Goal: Register for event/course

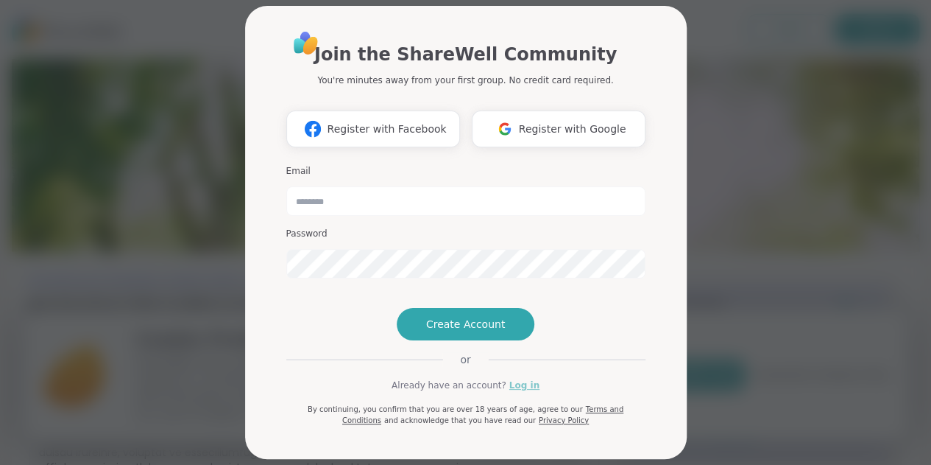
click at [510, 392] on link "Log in" at bounding box center [524, 384] width 30 height 13
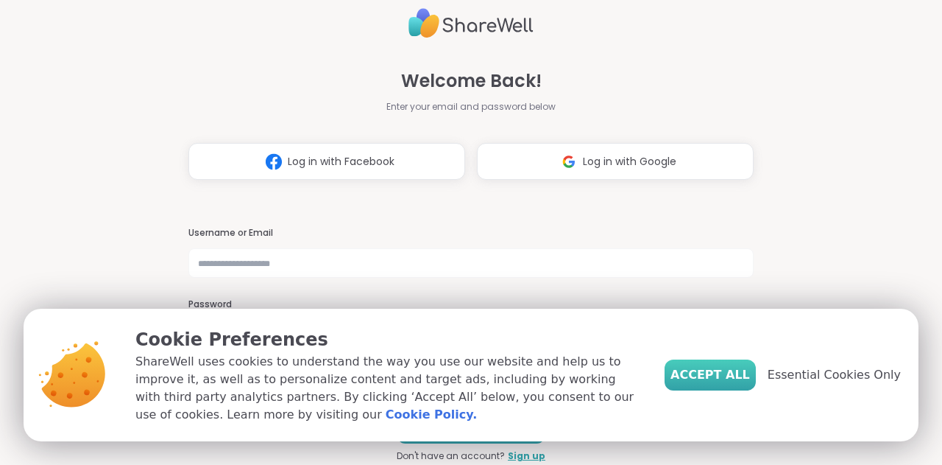
click at [726, 364] on button "Accept All" at bounding box center [710, 374] width 91 height 31
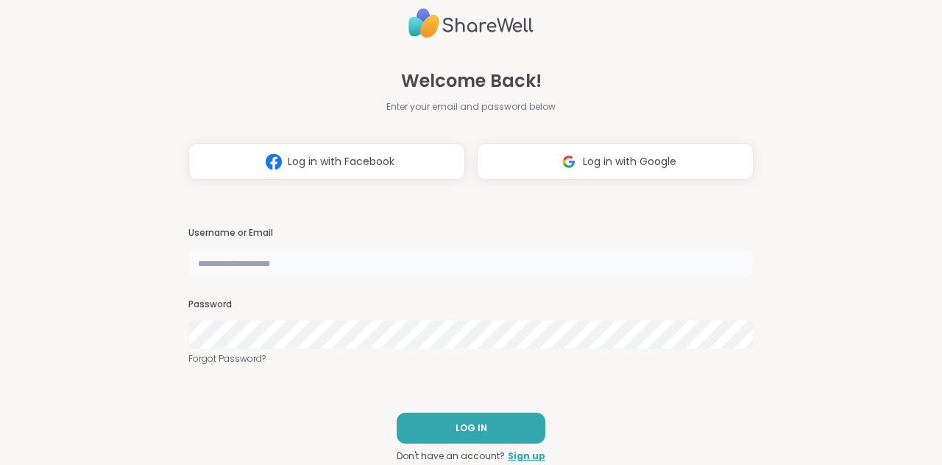
click at [376, 263] on input "text" at bounding box center [470, 262] width 565 height 29
type input "**********"
click at [491, 431] on button "LOG IN" at bounding box center [471, 427] width 149 height 31
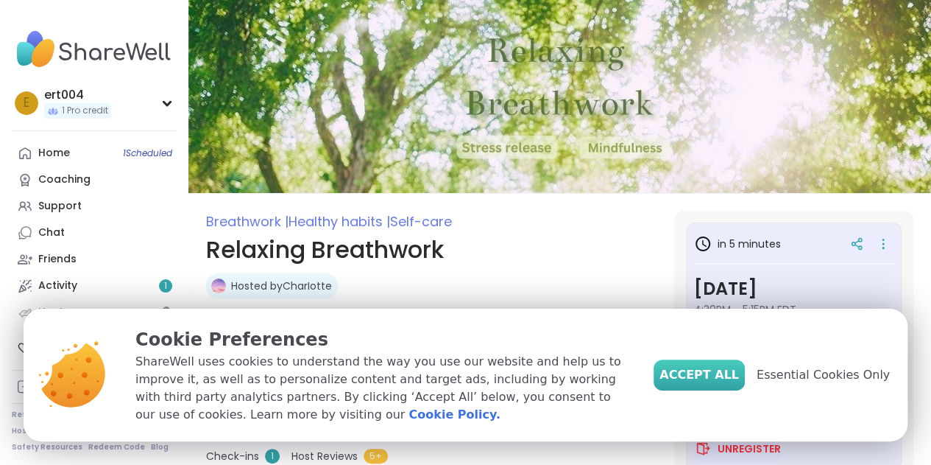
click at [739, 375] on span "Accept All" at bounding box center [700, 375] width 80 height 18
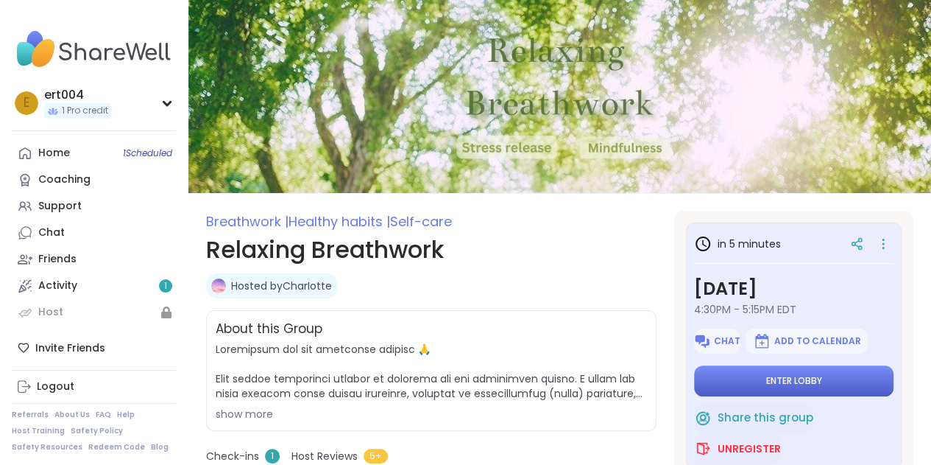
click at [776, 382] on span "Enter lobby" at bounding box center [794, 381] width 56 height 12
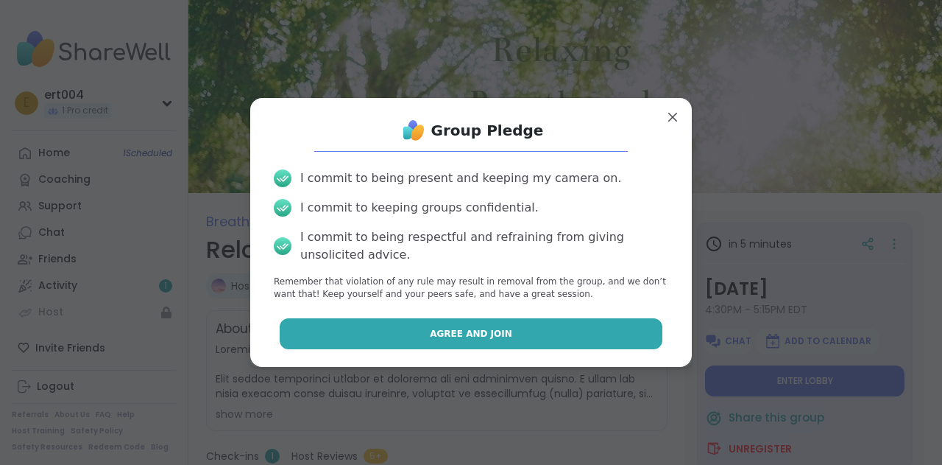
click at [467, 328] on span "Agree and Join" at bounding box center [471, 333] width 82 height 13
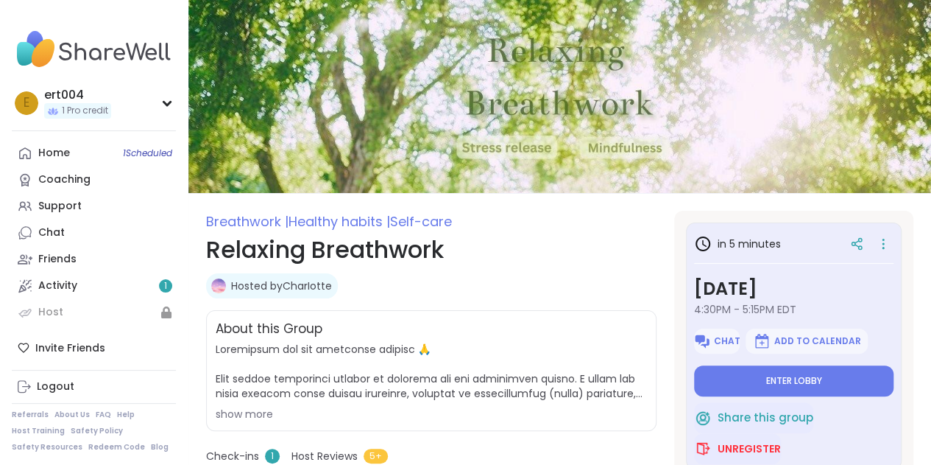
type textarea "*"
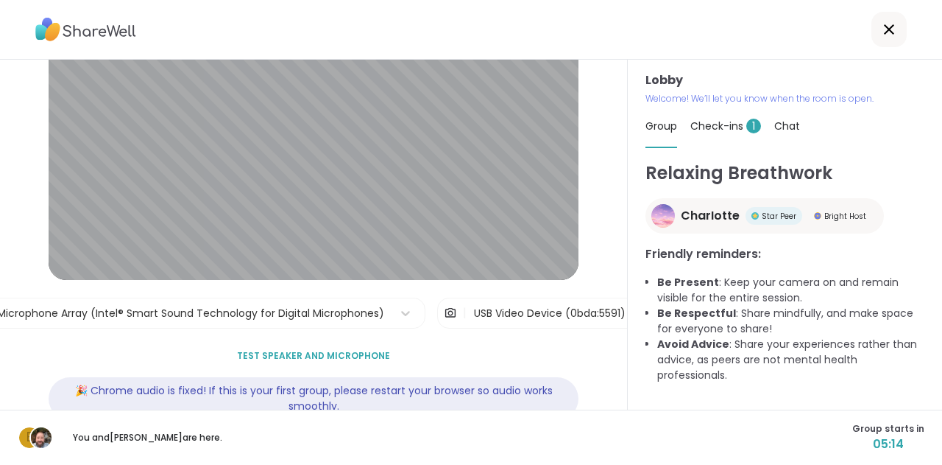
scroll to position [128, 0]
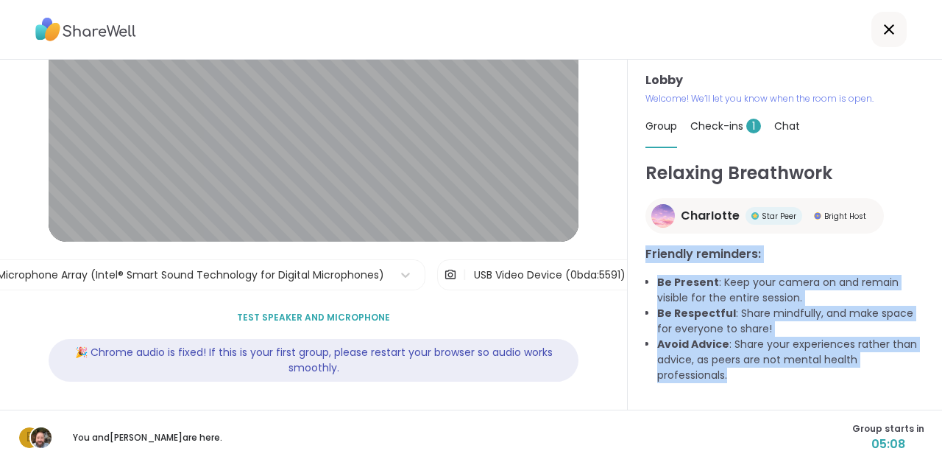
drag, startPoint x: 632, startPoint y: 249, endPoint x: 767, endPoint y: 379, distance: 188.0
click at [767, 379] on div "Lobby Welcome! We’ll let you know when the room is open. Group Check-ins 1 Chat…" at bounding box center [785, 235] width 314 height 350
copy div "Friendly reminders: Be Present : Keep your camera on and remain visible for the…"
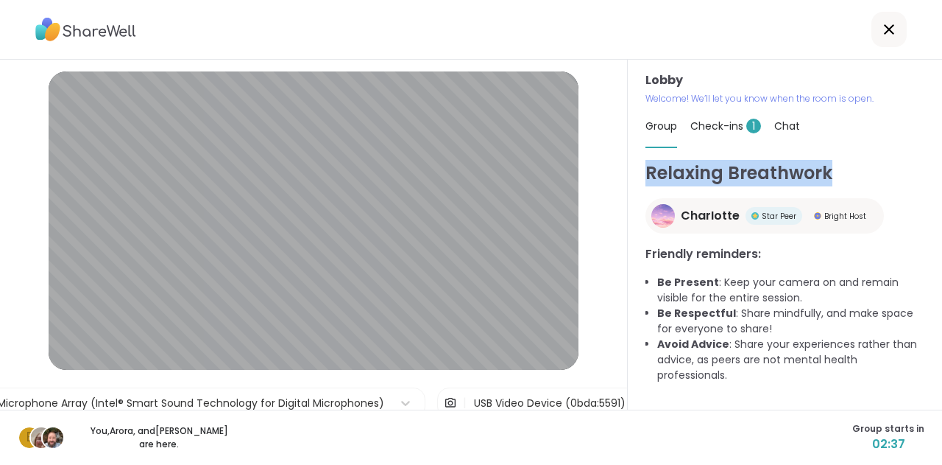
drag, startPoint x: 822, startPoint y: 172, endPoint x: 641, endPoint y: 177, distance: 181.2
click at [646, 177] on h1 "Relaxing Breathwork" at bounding box center [785, 173] width 279 height 27
copy h1 "Relaxing Breathwork"
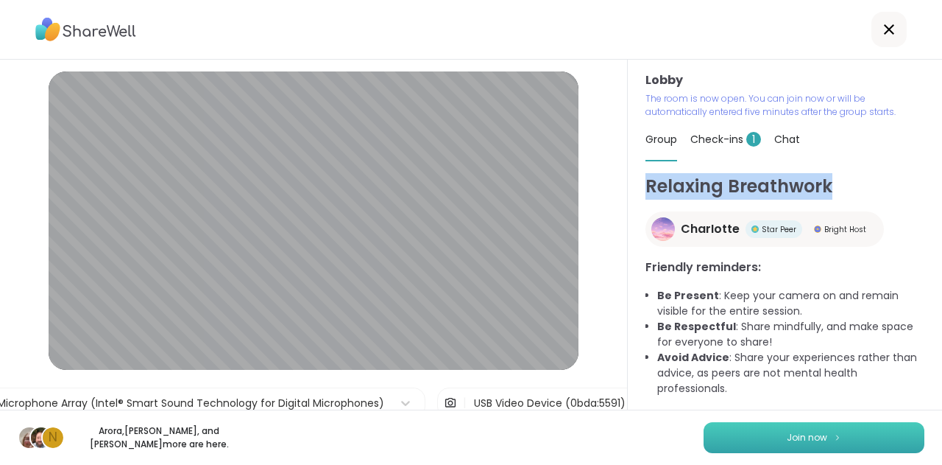
click at [788, 443] on span "Join now" at bounding box center [807, 437] width 40 height 13
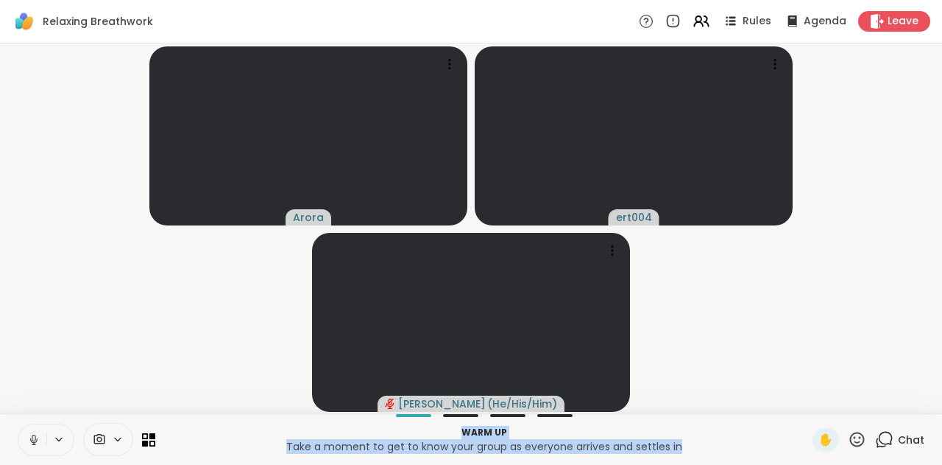
drag, startPoint x: 686, startPoint y: 449, endPoint x: 375, endPoint y: 423, distance: 311.8
click at [375, 423] on div "Warm up Take a moment to get to know your group as everyone arrives and settles…" at bounding box center [471, 439] width 942 height 52
copy div "Warm up Take a moment to get to know your group as everyone arrives and settles…"
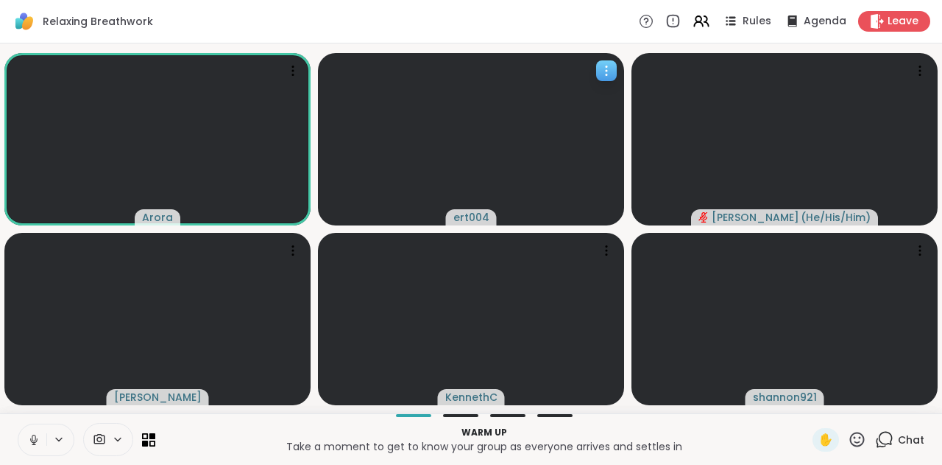
click at [603, 68] on icon at bounding box center [606, 70] width 15 height 15
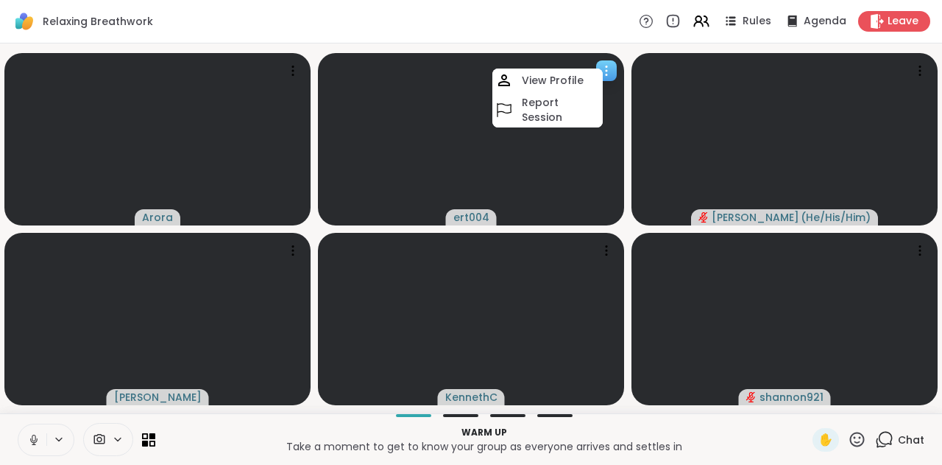
click at [414, 146] on video at bounding box center [471, 139] width 306 height 172
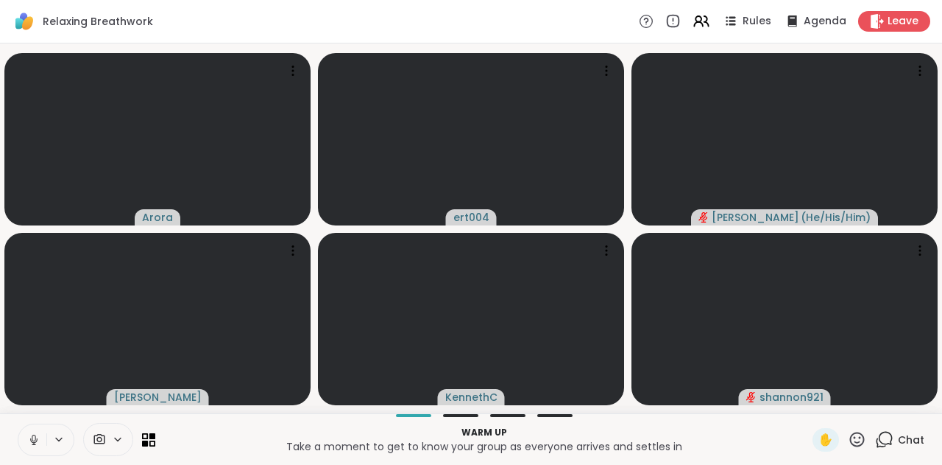
click at [35, 437] on icon at bounding box center [34, 437] width 4 height 7
click at [875, 435] on icon at bounding box center [884, 439] width 18 height 18
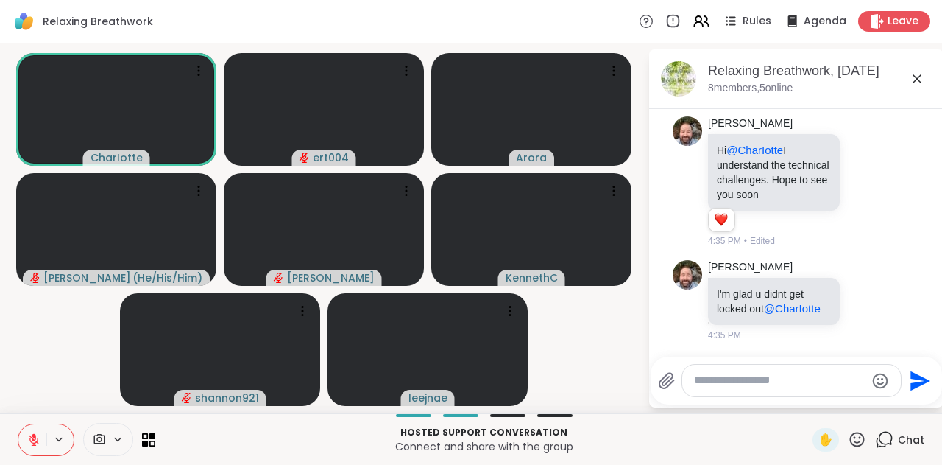
scroll to position [189, 0]
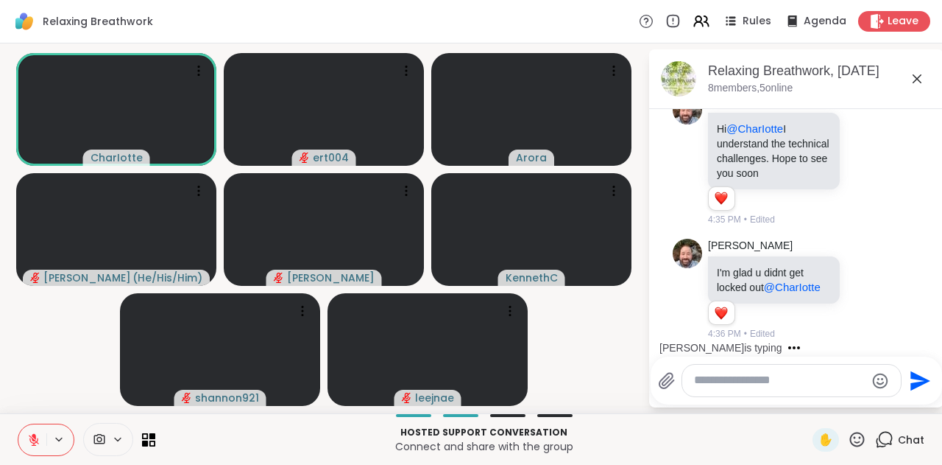
click at [773, 384] on textarea "Type your message" at bounding box center [780, 380] width 172 height 15
type textarea "*"
click at [921, 386] on icon "Send" at bounding box center [921, 381] width 24 height 24
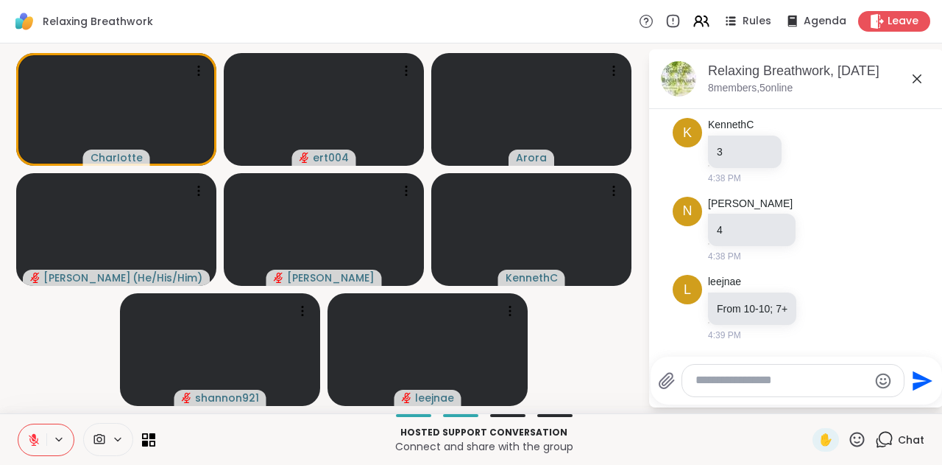
scroll to position [765, 0]
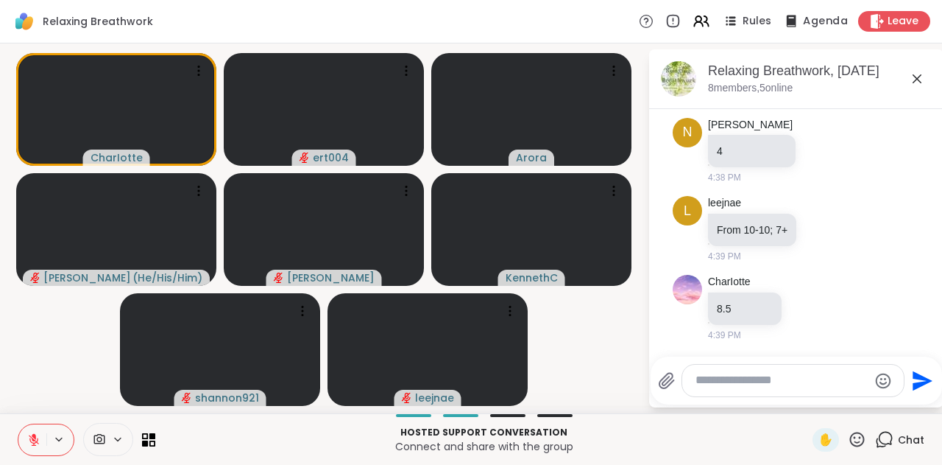
click at [808, 24] on span "Agenda" at bounding box center [825, 21] width 45 height 15
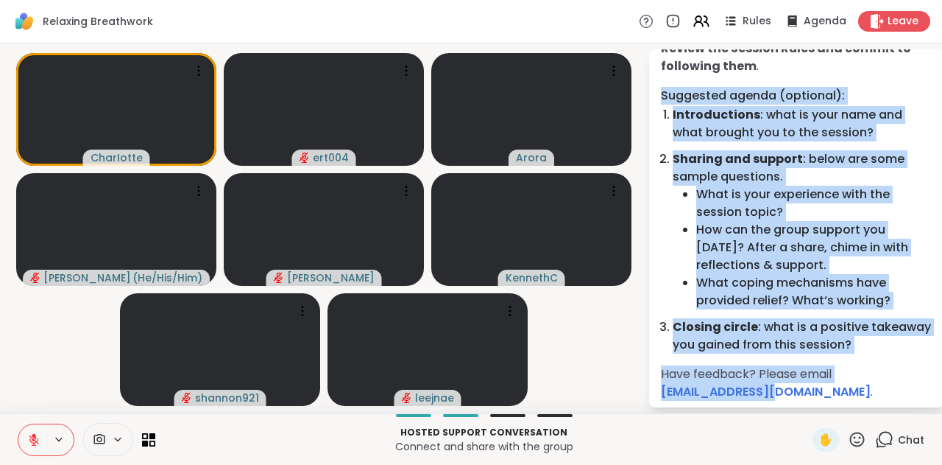
scroll to position [63, 0]
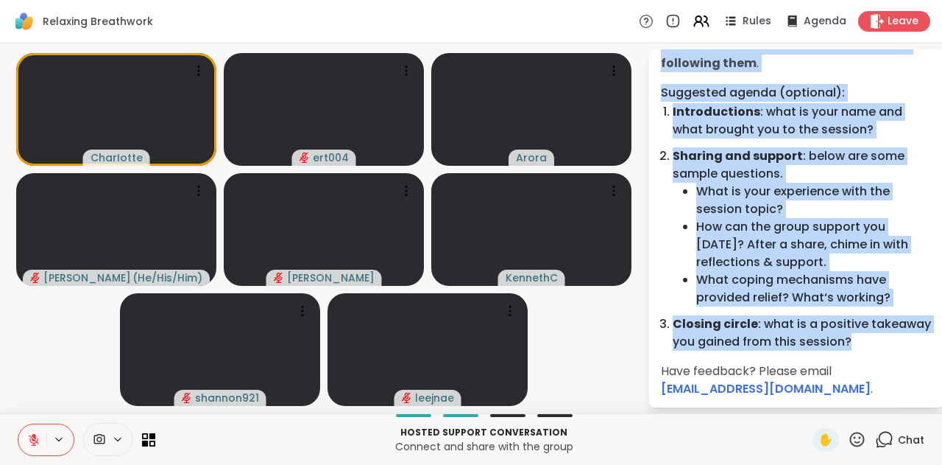
drag, startPoint x: 664, startPoint y: 154, endPoint x: 918, endPoint y: 351, distance: 321.6
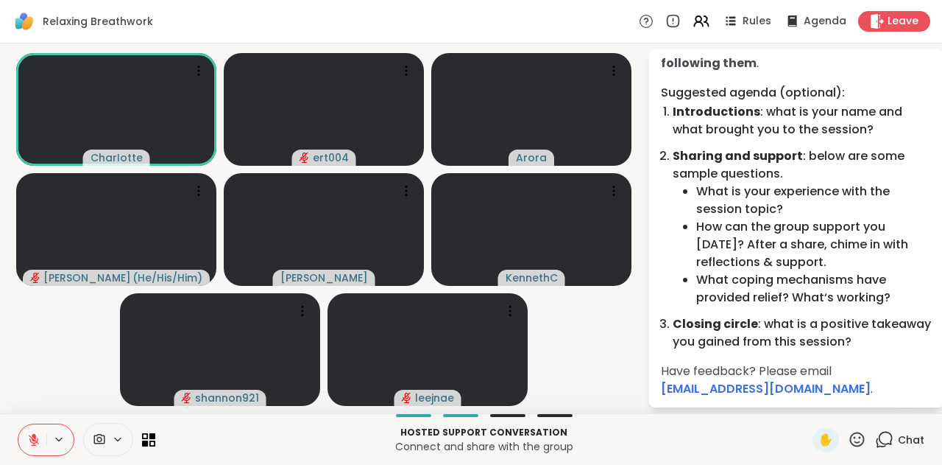
click at [902, 439] on span "Chat" at bounding box center [911, 439] width 27 height 15
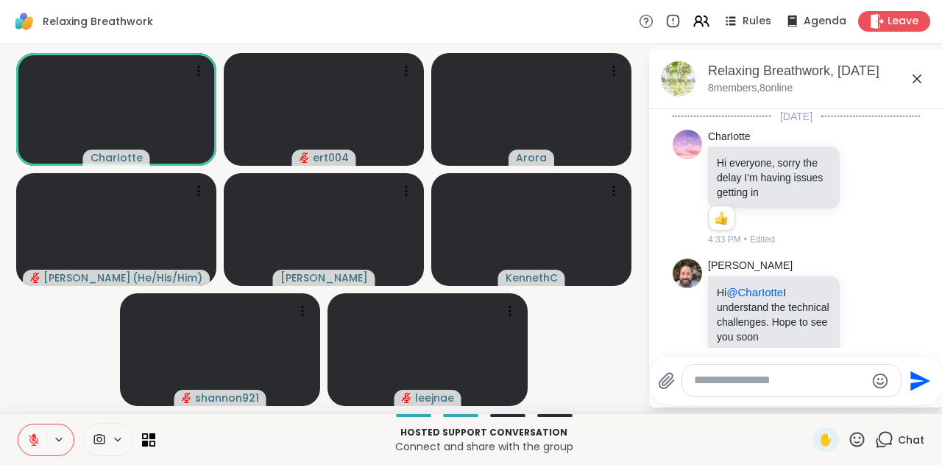
scroll to position [765, 0]
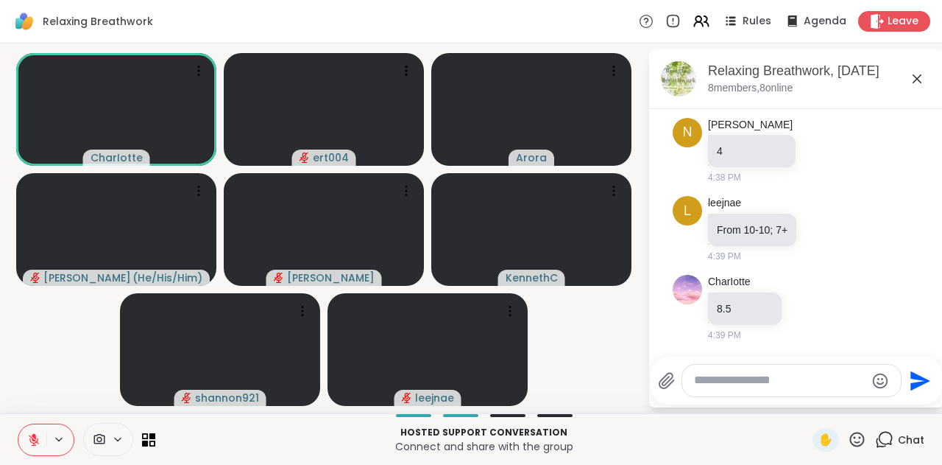
click at [32, 440] on icon at bounding box center [34, 439] width 10 height 10
click at [31, 440] on icon at bounding box center [33, 439] width 7 height 4
click at [31, 440] on icon at bounding box center [33, 439] width 13 height 13
click at [33, 435] on icon at bounding box center [33, 439] width 13 height 13
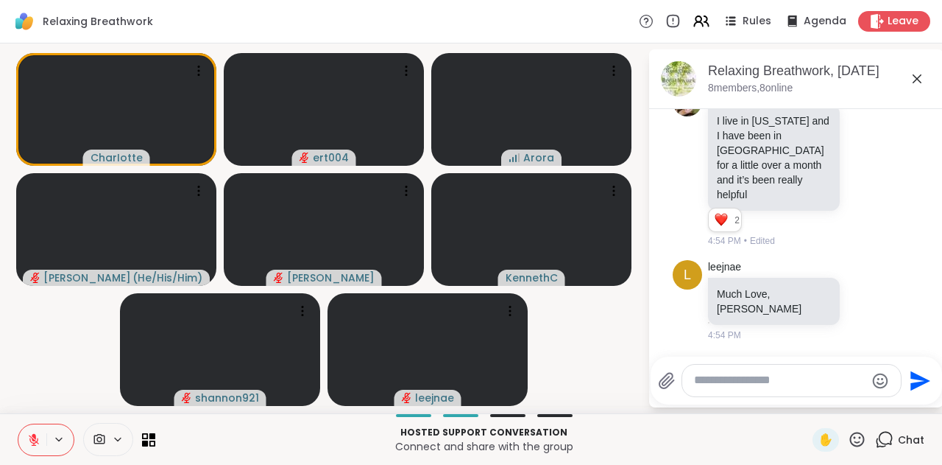
scroll to position [2137, 0]
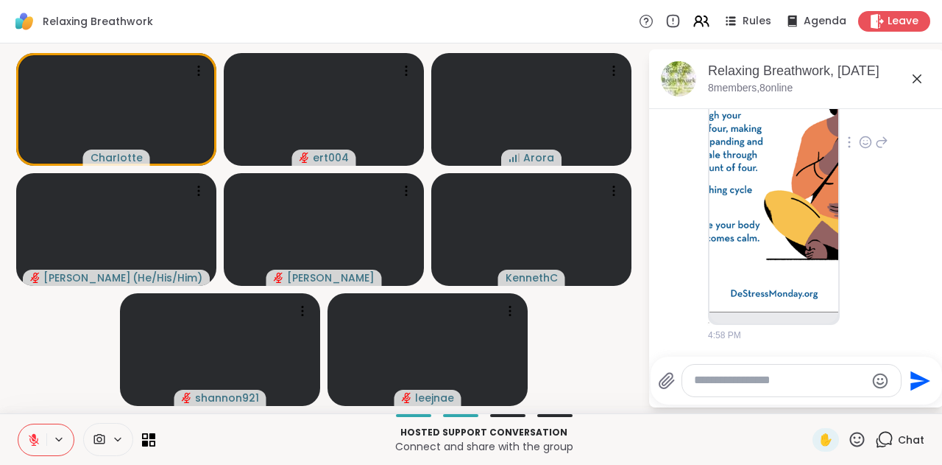
click at [755, 224] on img at bounding box center [774, 137] width 129 height 350
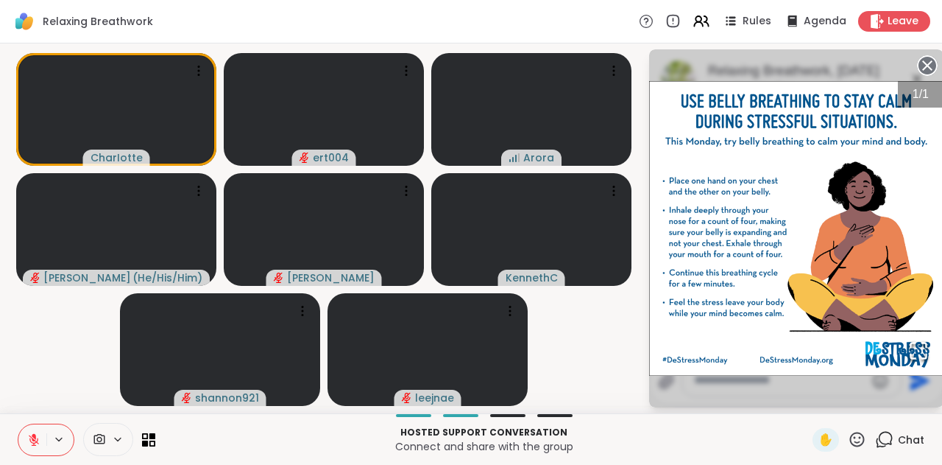
scroll to position [2547, 0]
click at [927, 64] on icon at bounding box center [927, 65] width 21 height 21
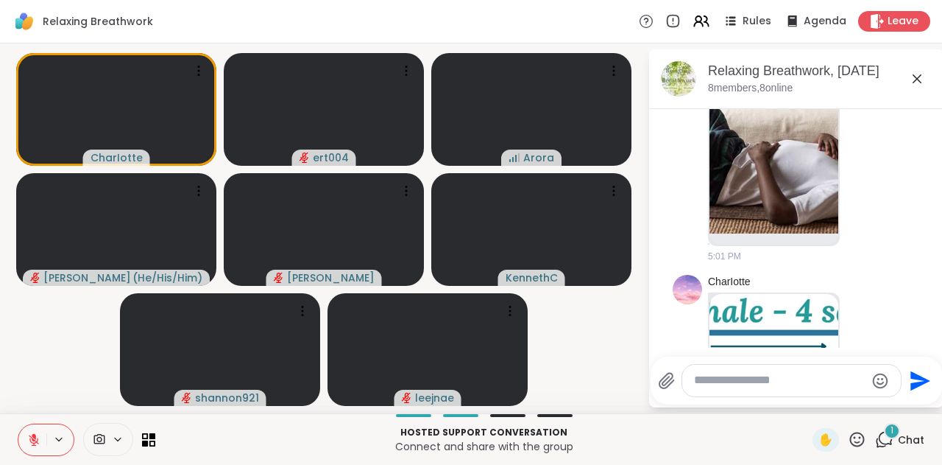
scroll to position [2912, 0]
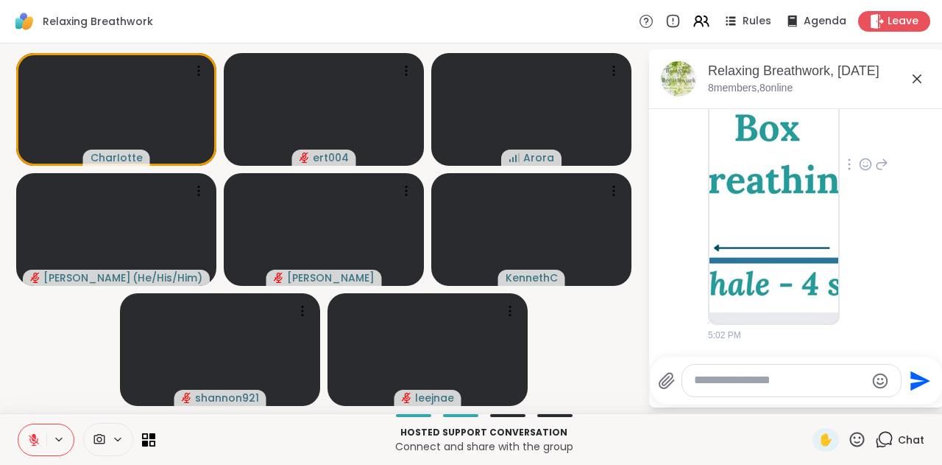
click at [758, 227] on img at bounding box center [774, 159] width 129 height 305
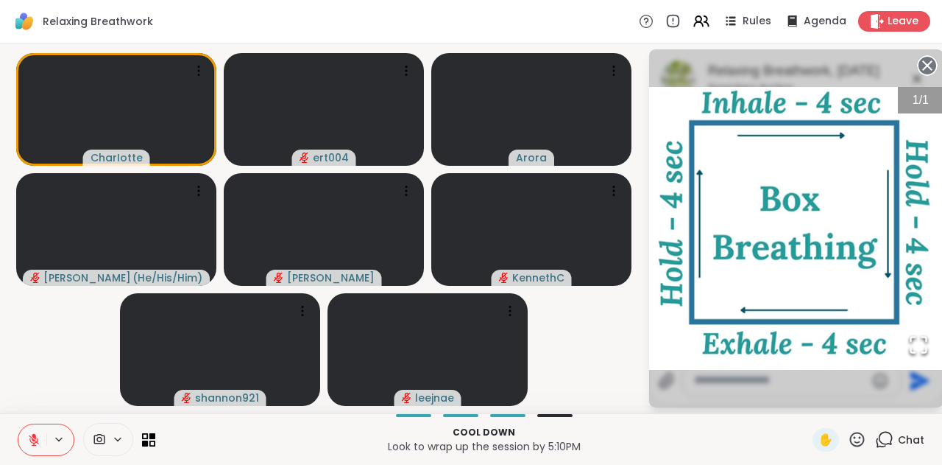
click at [922, 61] on circle at bounding box center [928, 66] width 18 height 18
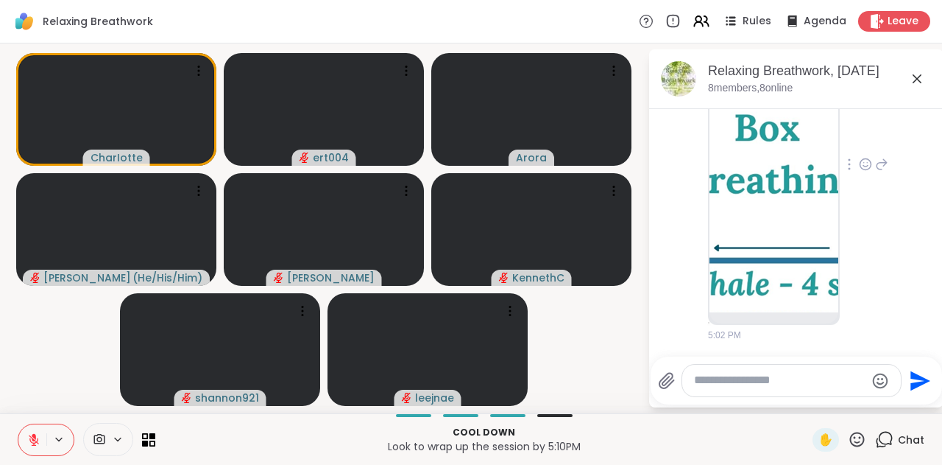
click at [732, 384] on textarea "Type your message" at bounding box center [780, 380] width 172 height 15
type textarea "*"
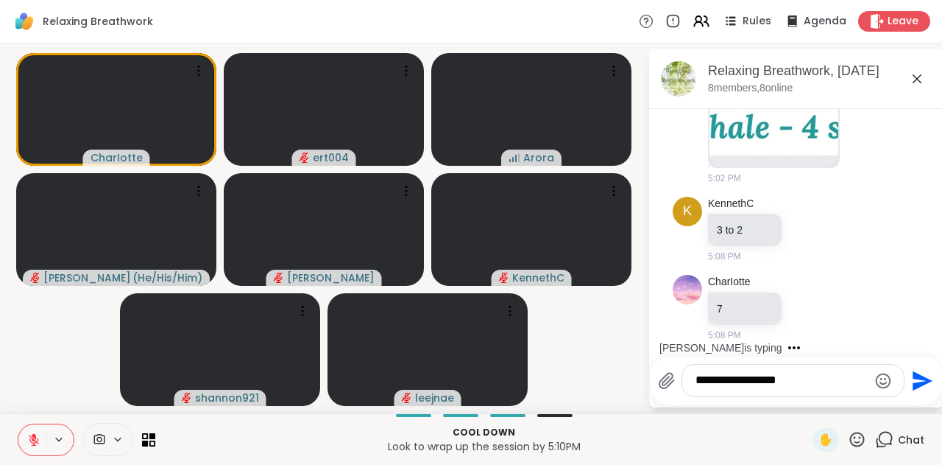
scroll to position [3146, 0]
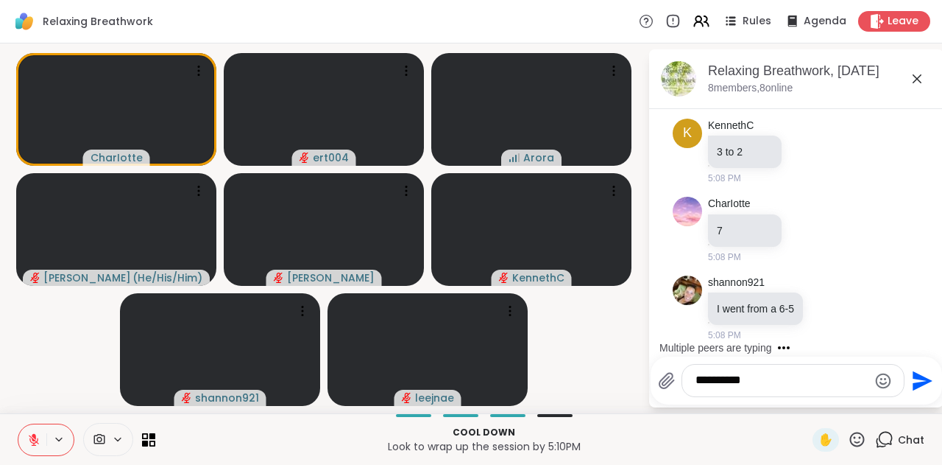
type textarea "**********"
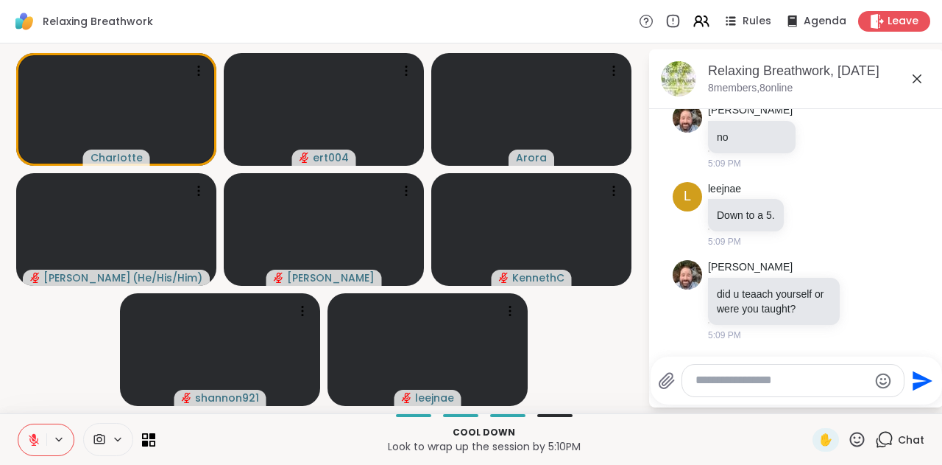
scroll to position [3752, 0]
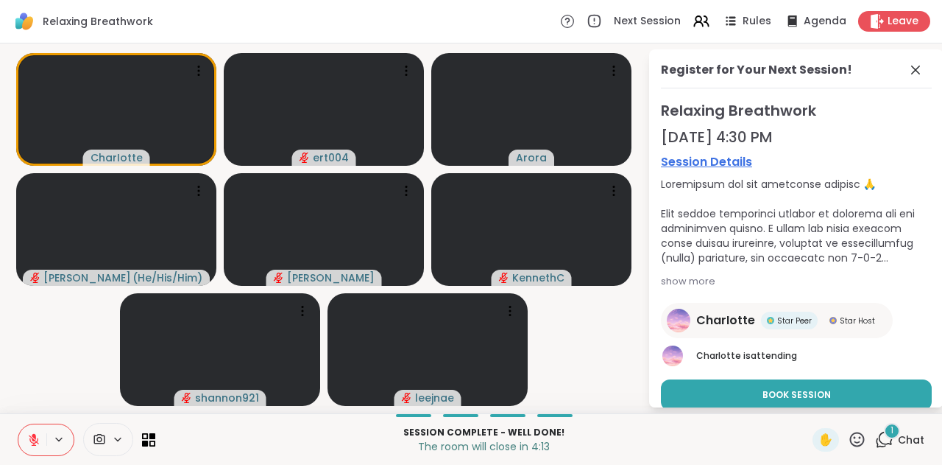
click at [876, 440] on icon at bounding box center [884, 439] width 18 height 18
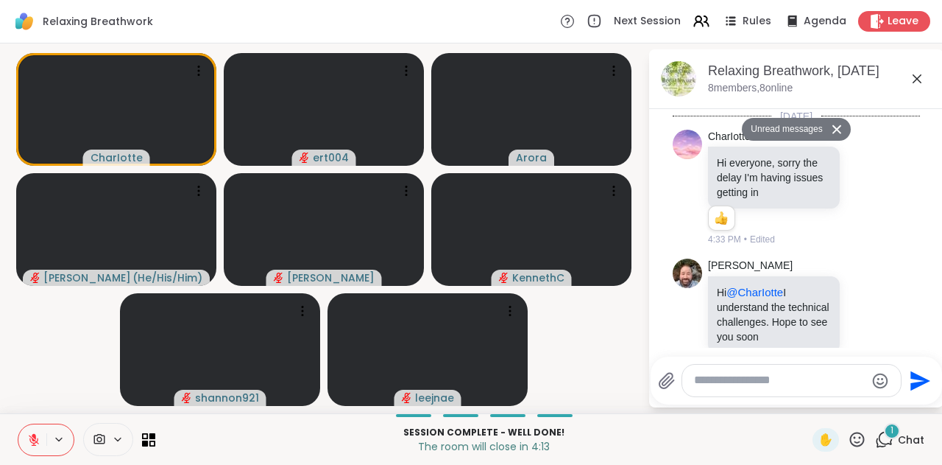
scroll to position [4173, 0]
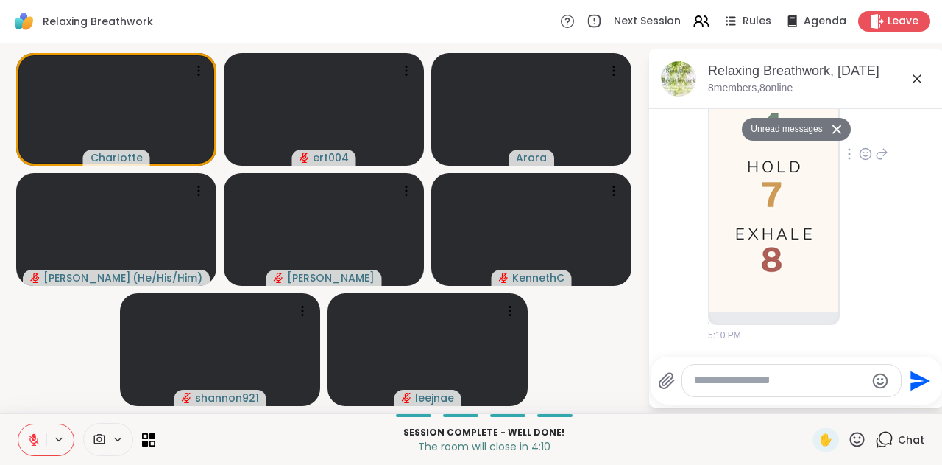
click at [773, 240] on img at bounding box center [774, 149] width 129 height 325
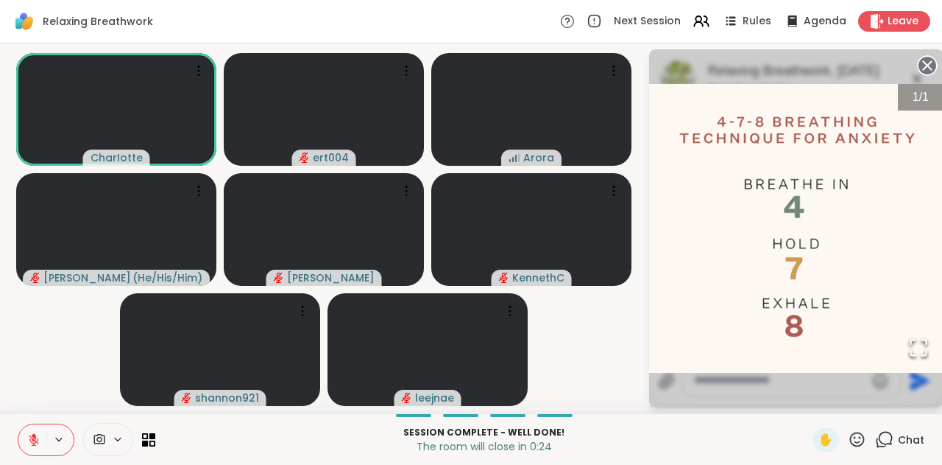
click at [922, 68] on circle at bounding box center [928, 66] width 18 height 18
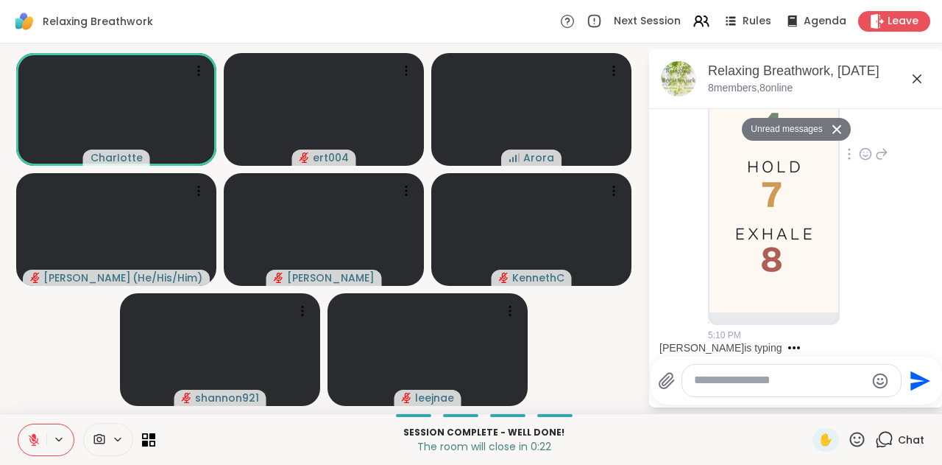
click at [739, 383] on textarea "Type your message" at bounding box center [780, 380] width 172 height 15
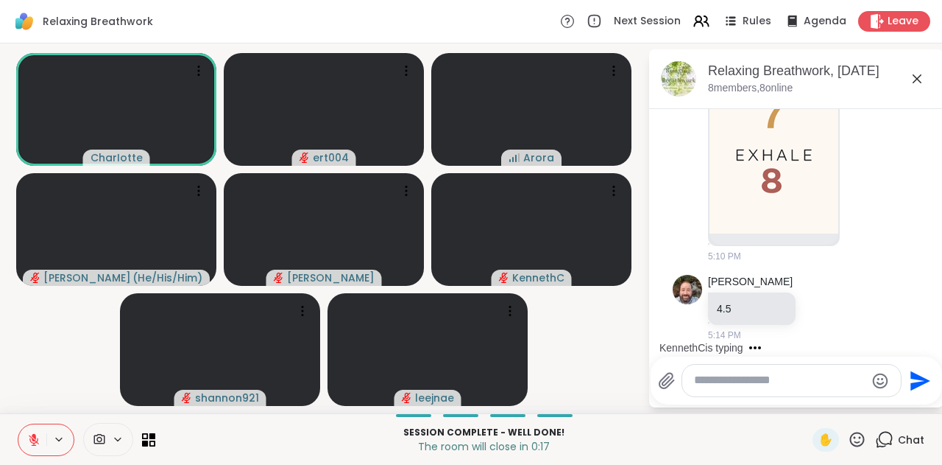
scroll to position [4216, 0]
type textarea "*"
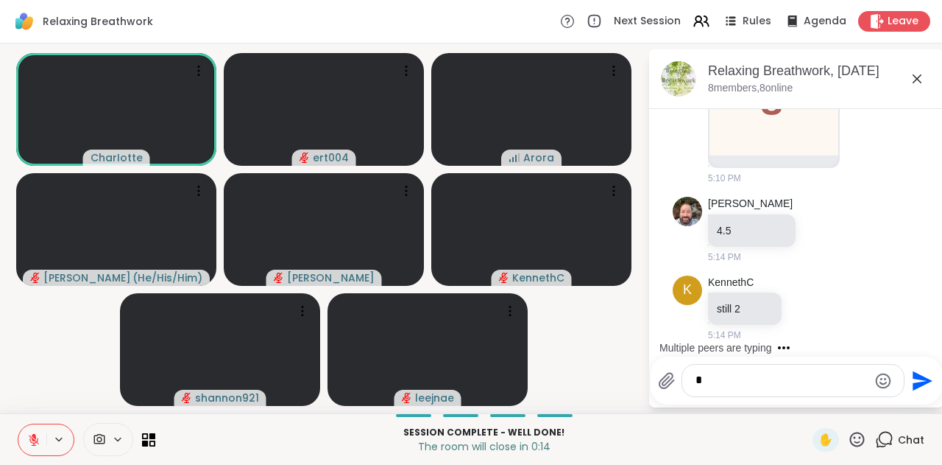
scroll to position [4372, 0]
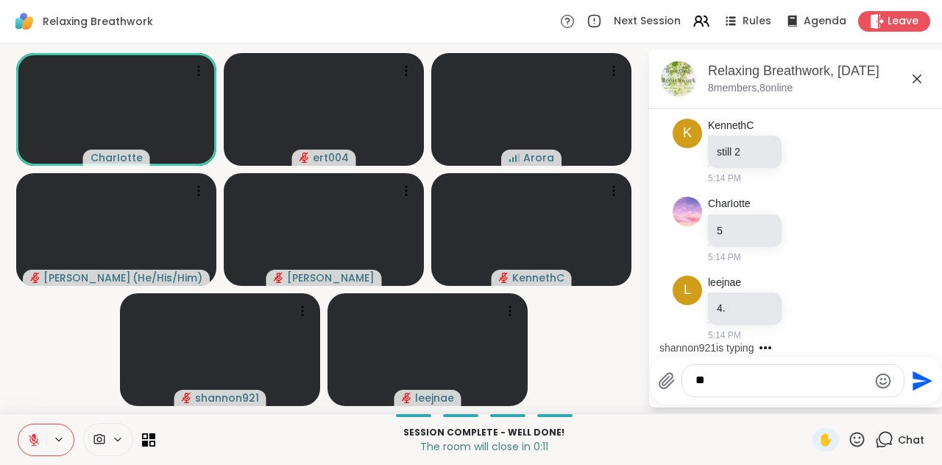
type textarea "*"
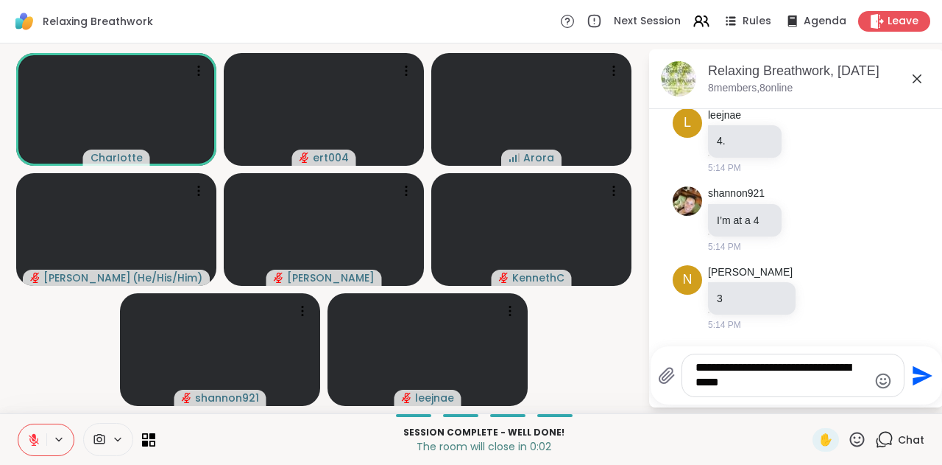
scroll to position [4693, 0]
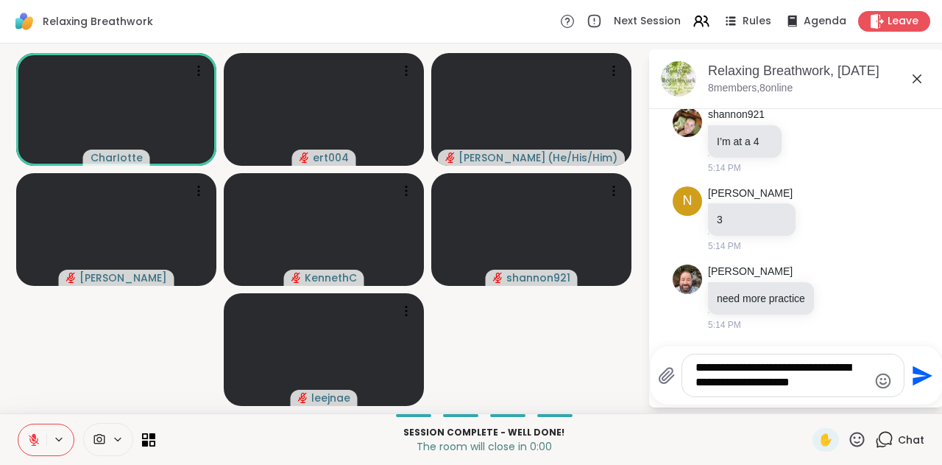
type textarea "**********"
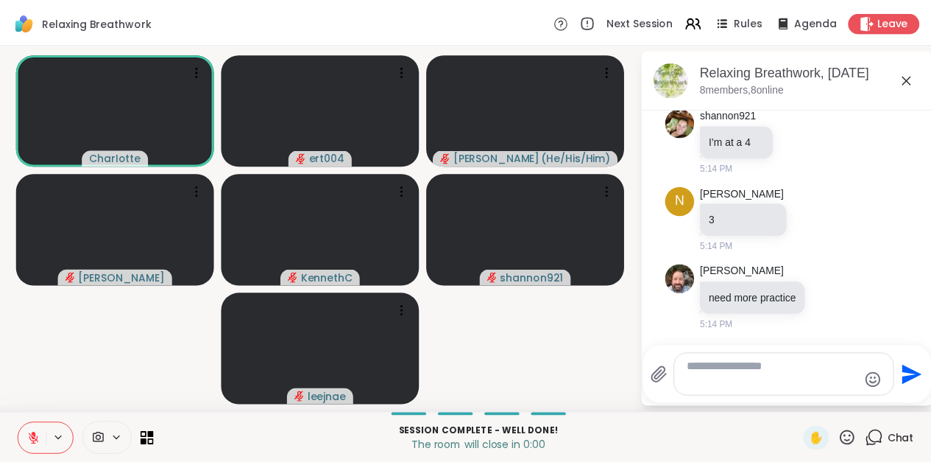
scroll to position [4791, 0]
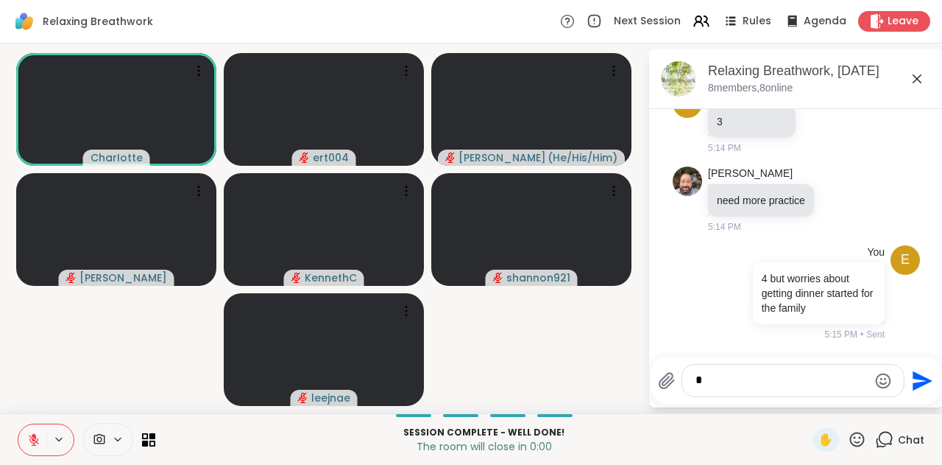
type textarea "**"
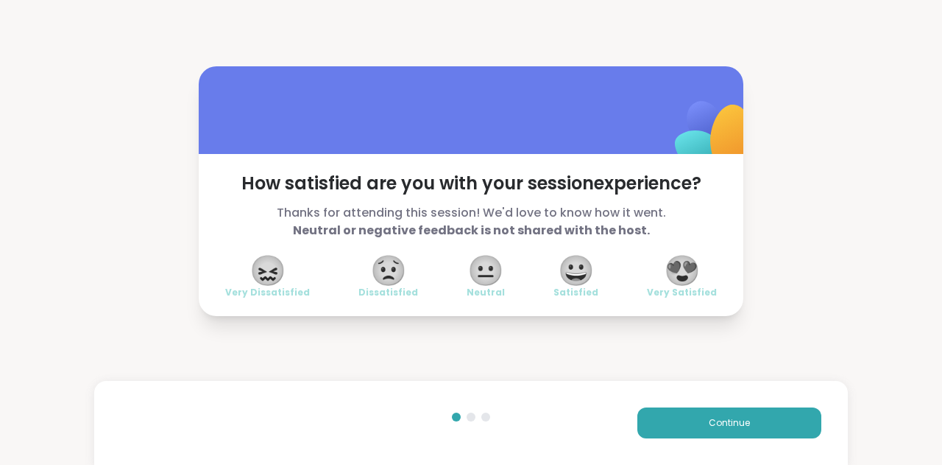
click at [674, 269] on span "😍" at bounding box center [682, 270] width 37 height 27
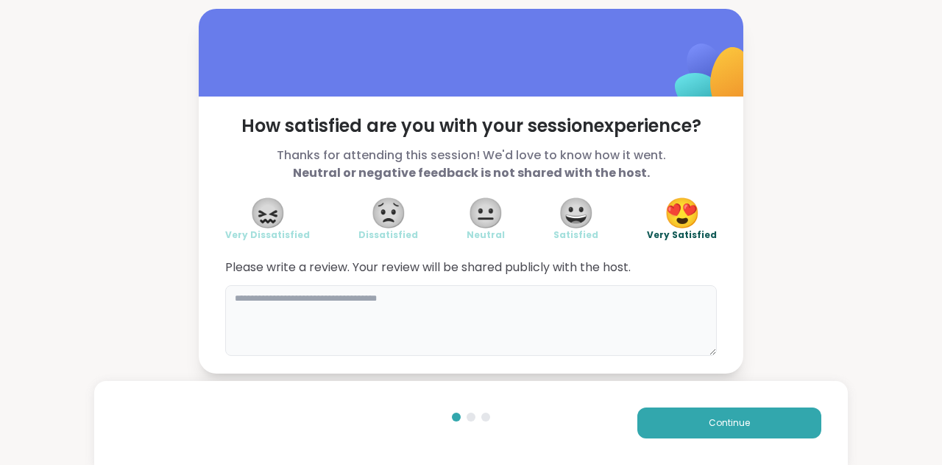
click at [459, 304] on textarea at bounding box center [471, 320] width 492 height 71
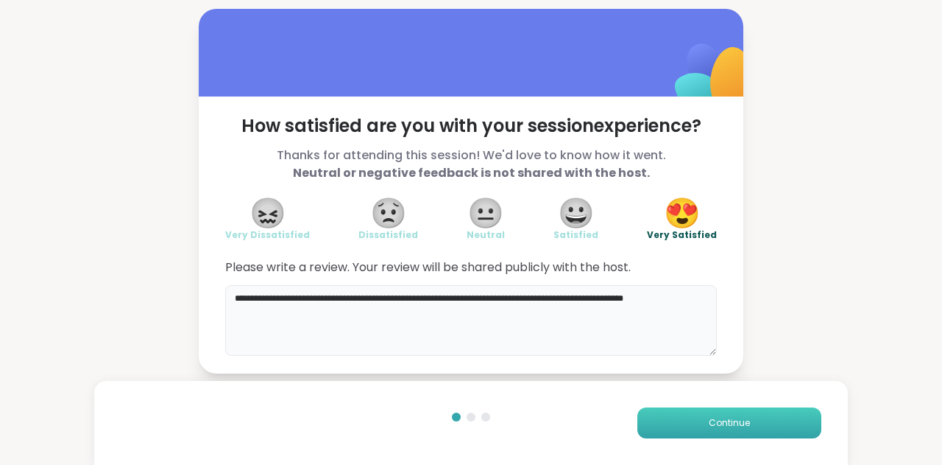
type textarea "**********"
click at [760, 417] on button "Continue" at bounding box center [730, 422] width 184 height 31
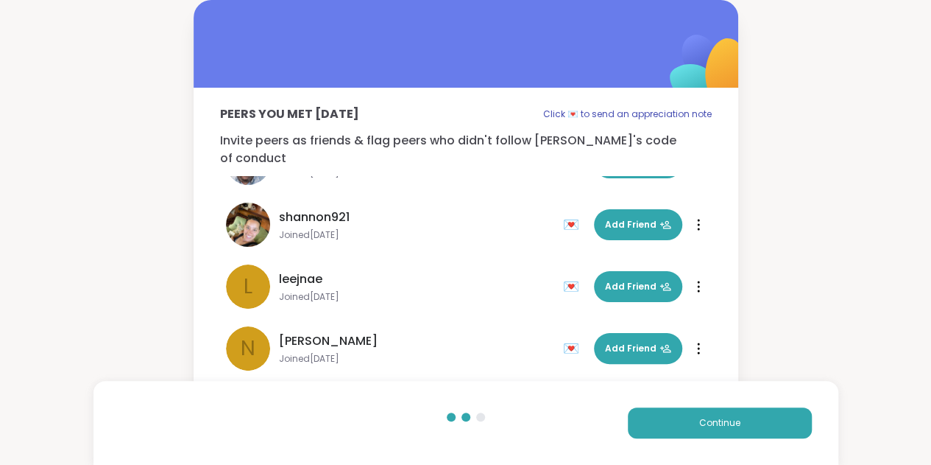
scroll to position [71, 0]
